Goal: Book appointment/travel/reservation

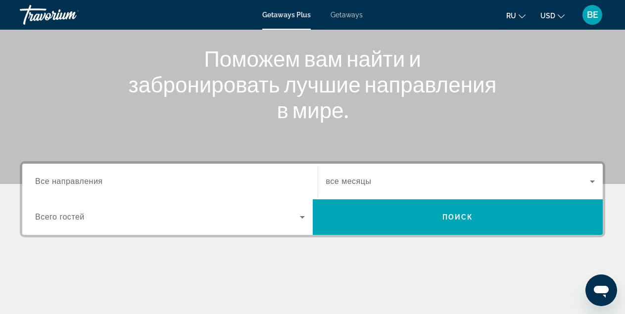
scroll to position [148, 0]
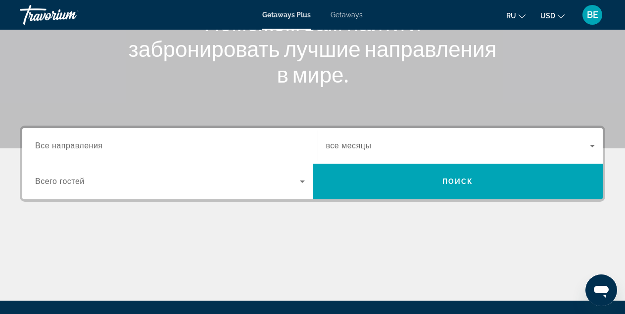
click at [103, 146] on div "Destination Все направления" at bounding box center [170, 146] width 270 height 28
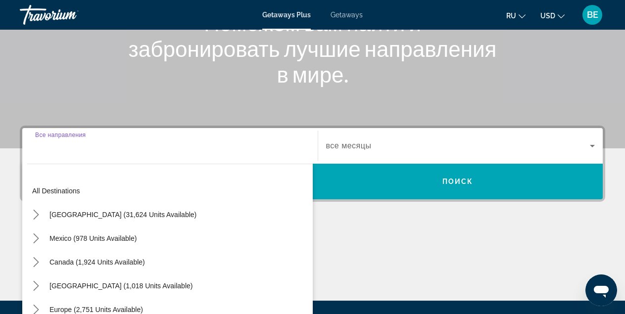
scroll to position [242, 0]
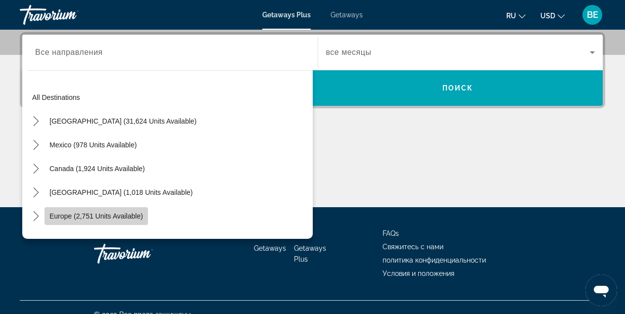
click at [120, 215] on span "Europe (2,751 units available)" at bounding box center [96, 216] width 94 height 8
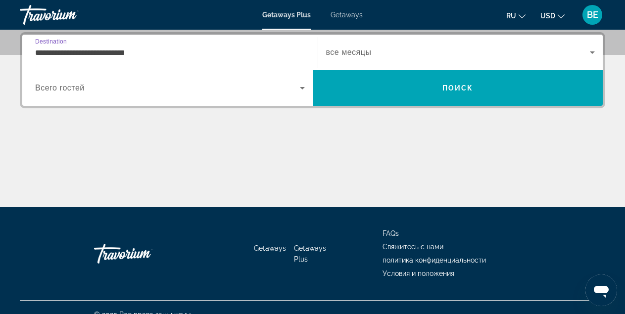
click at [152, 51] on input "**********" at bounding box center [170, 53] width 270 height 12
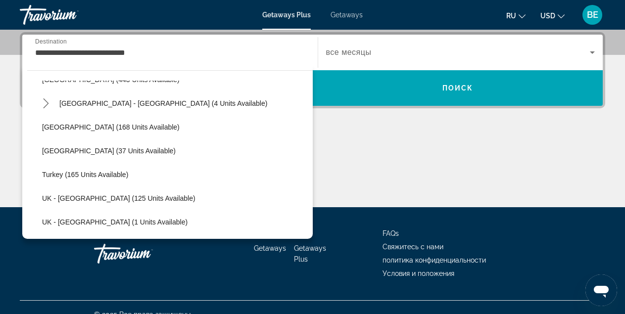
scroll to position [473, 0]
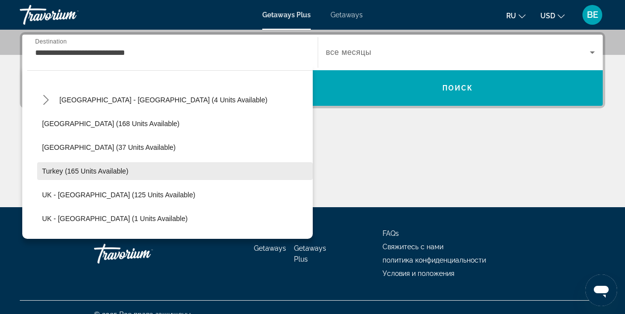
click at [119, 172] on span "Turkey (165 units available)" at bounding box center [85, 171] width 86 height 8
type input "**********"
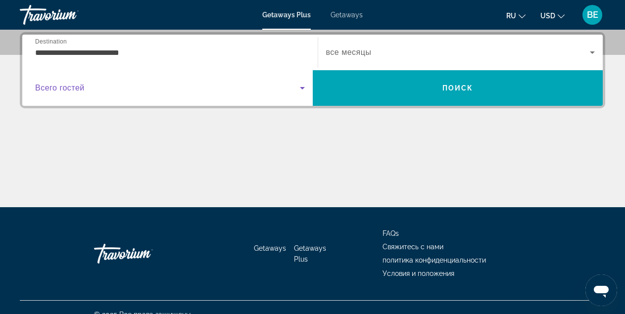
click at [90, 90] on span "Search widget" at bounding box center [167, 88] width 265 height 12
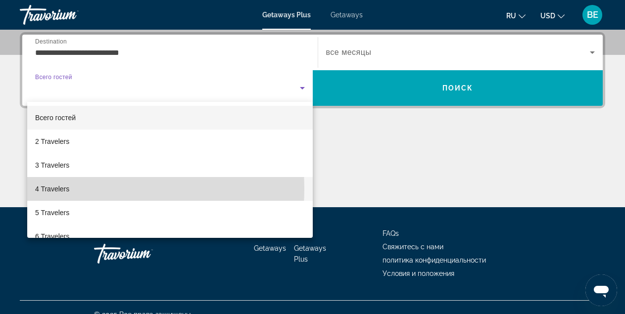
click at [69, 189] on span "4 Travelers" at bounding box center [52, 189] width 34 height 12
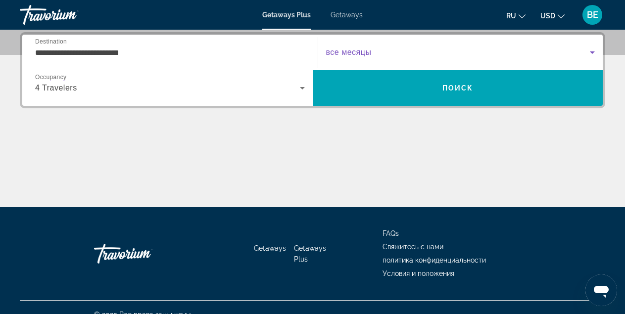
click at [373, 53] on span "Search widget" at bounding box center [458, 53] width 264 height 12
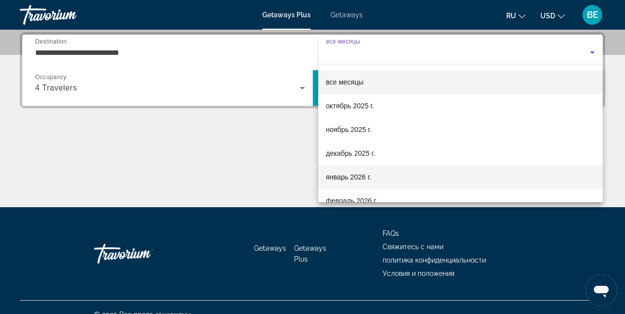
click at [361, 175] on span "январь 2026 г." at bounding box center [349, 177] width 46 height 12
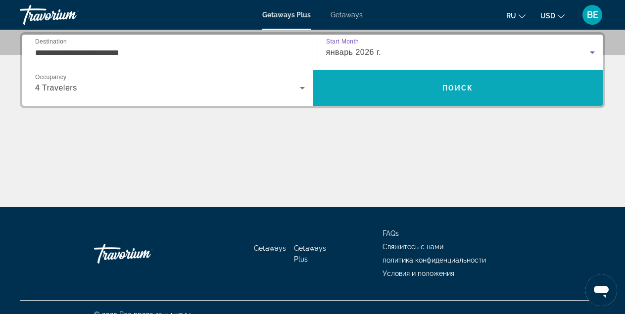
click at [442, 89] on span "Поиск" at bounding box center [457, 88] width 31 height 8
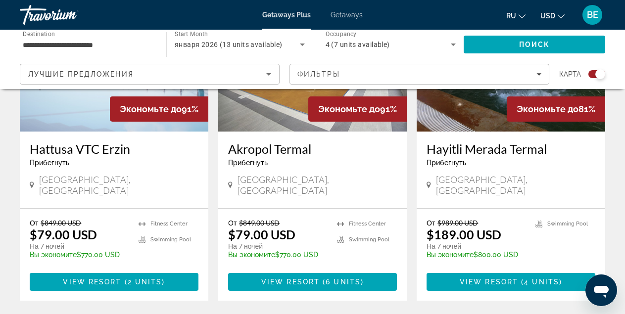
scroll to position [495, 0]
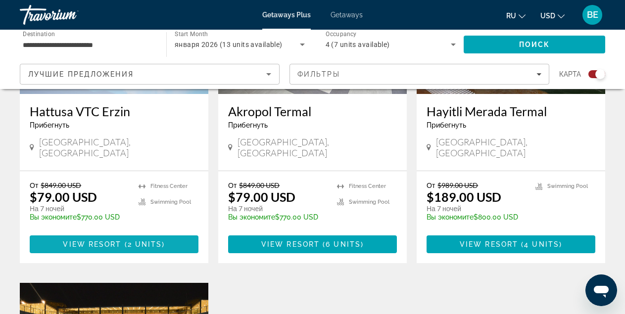
click at [144, 240] on span "2 units" at bounding box center [145, 244] width 35 height 8
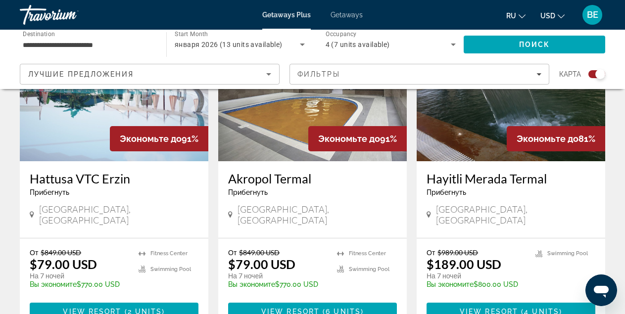
scroll to position [445, 0]
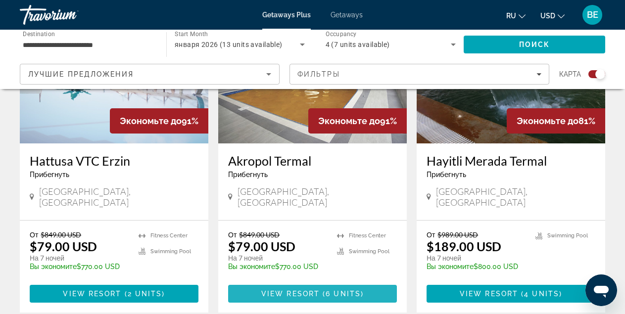
click at [310, 290] on span "View Resort" at bounding box center [290, 294] width 58 height 8
